Goal: Navigation & Orientation: Find specific page/section

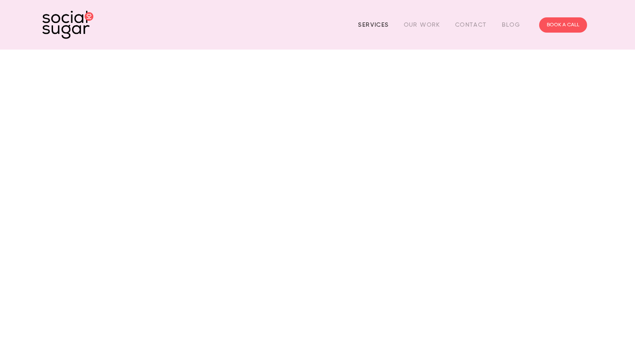
click at [379, 27] on link "Services" at bounding box center [373, 24] width 31 height 13
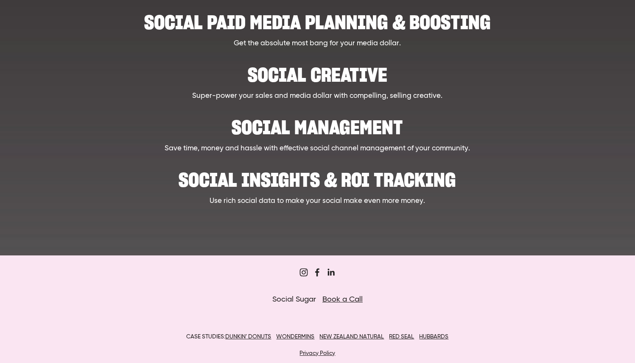
scroll to position [425, 0]
